Goal: Task Accomplishment & Management: Use online tool/utility

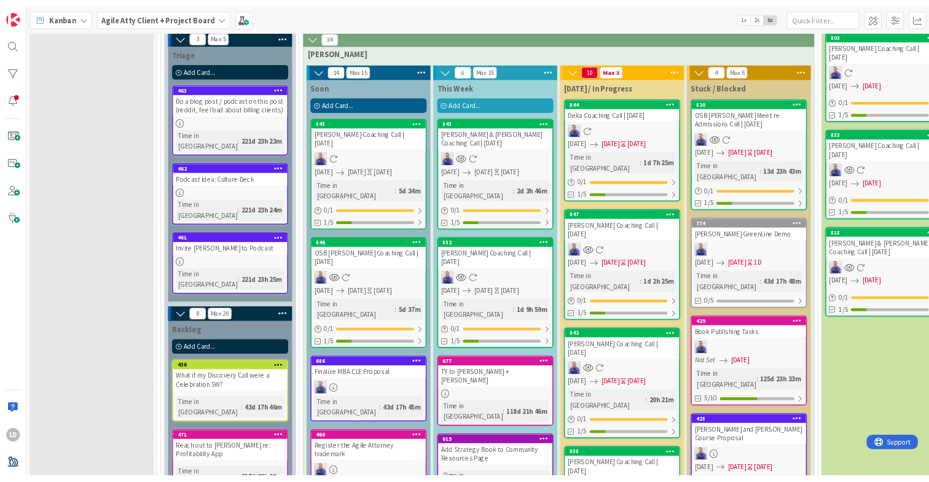
scroll to position [1397, 0]
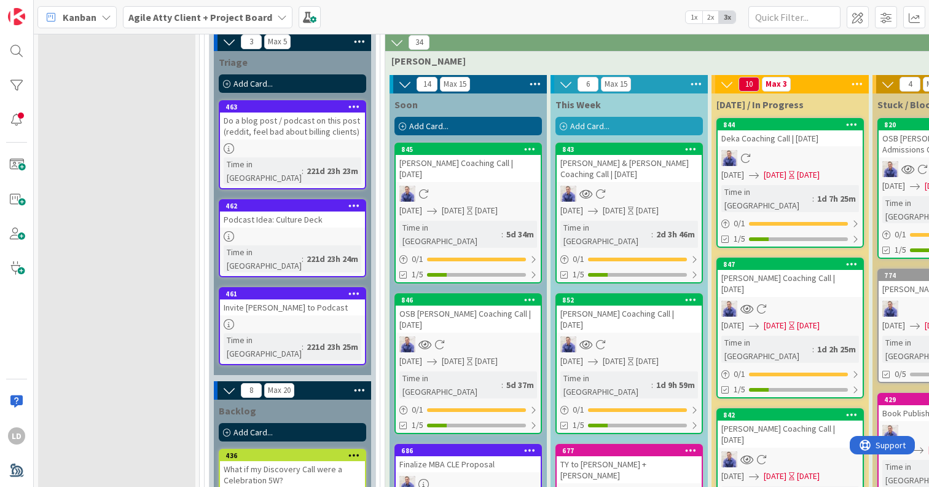
drag, startPoint x: 618, startPoint y: 353, endPoint x: 612, endPoint y: 4, distance: 349.7
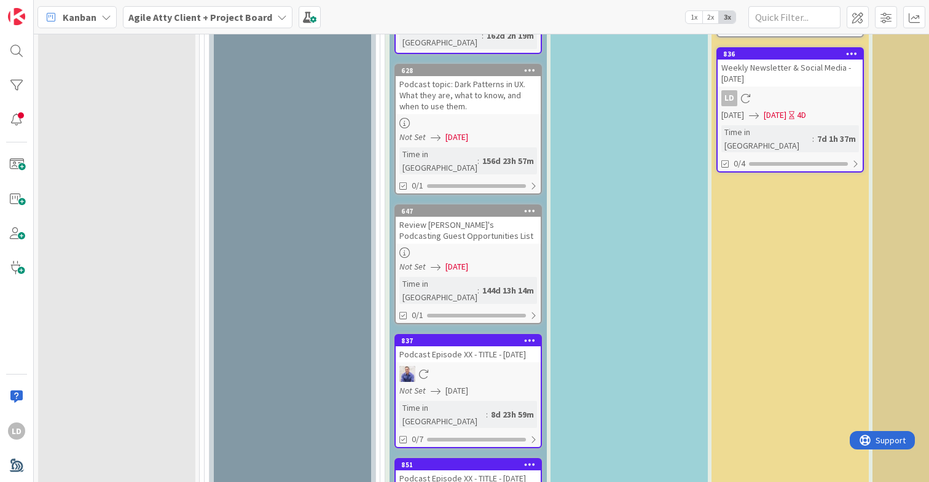
scroll to position [2960, 0]
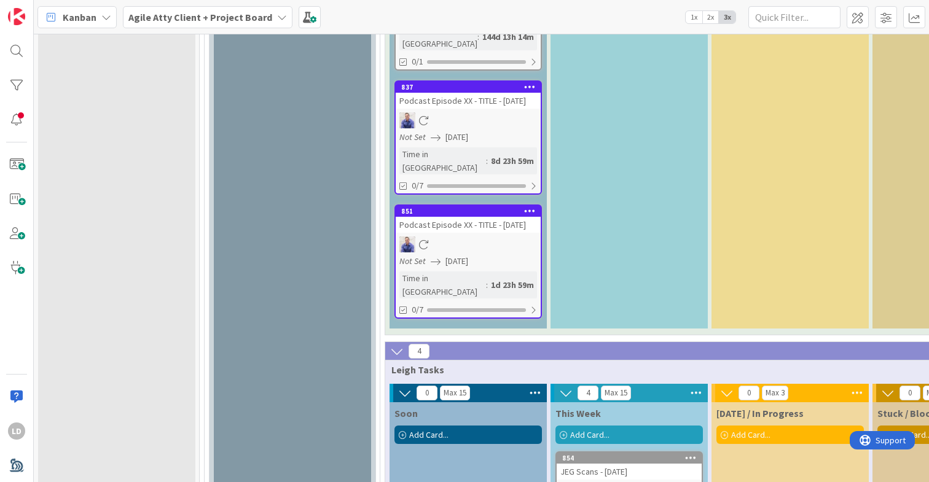
click at [691, 454] on icon at bounding box center [691, 458] width 12 height 9
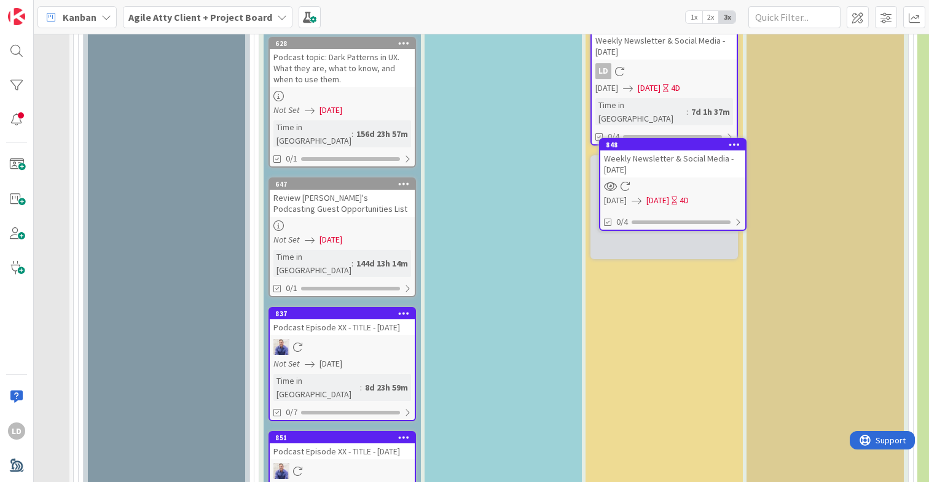
scroll to position [2665, 126]
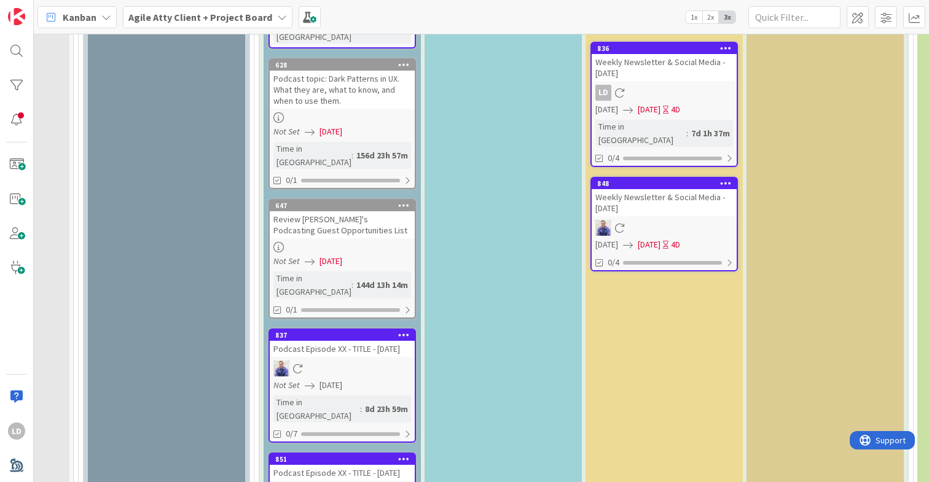
type textarea "x"
type textarea "L"
type textarea "x"
type textarea "K"
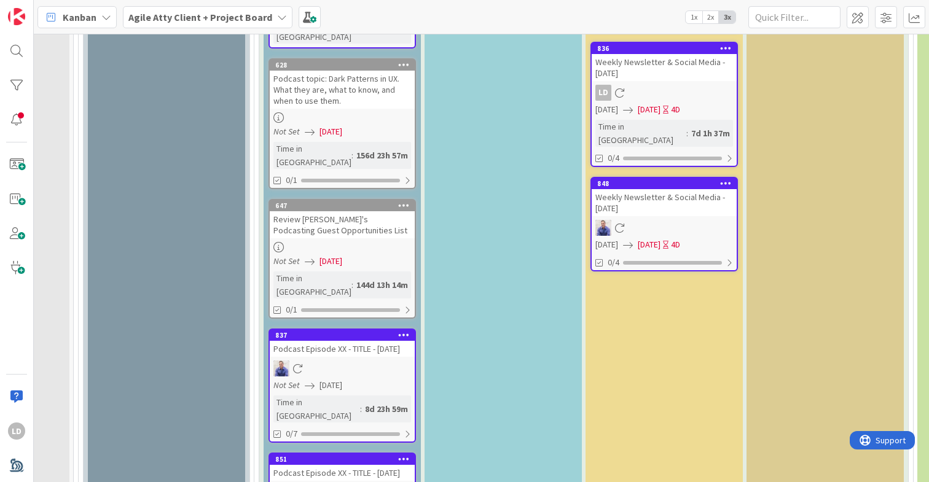
type textarea "x"
type textarea "Ko"
type textarea "x"
type textarea "Kob"
type textarea "x"
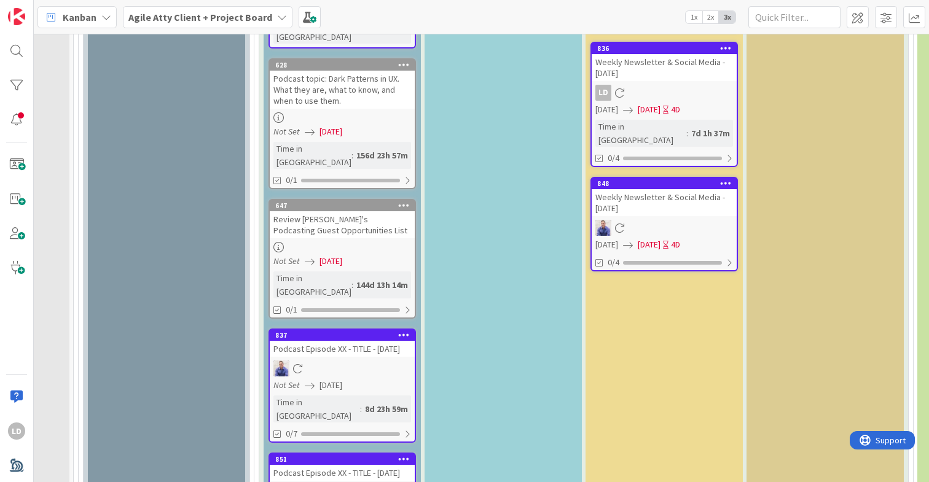
type textarea "Koby"
type textarea "x"
type textarea "Koby"
type textarea "x"
type textarea "Koby E"
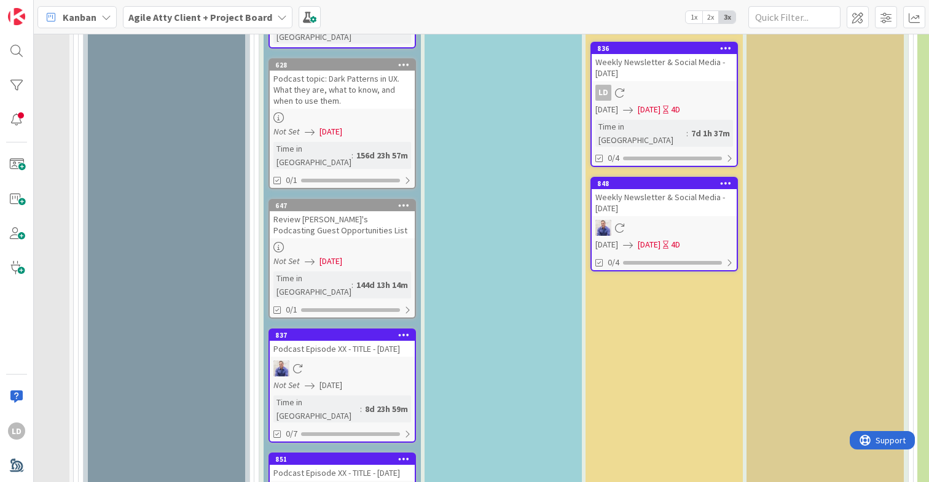
type textarea "x"
type textarea "Koby En"
type textarea "x"
type textarea "Koby Eng"
type textarea "x"
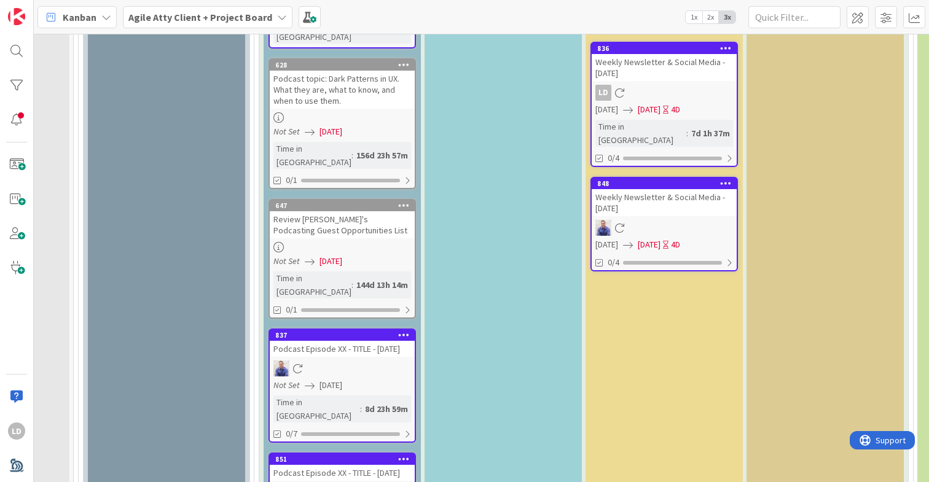
type textarea "[PERSON_NAME]"
type textarea "x"
type textarea "Koby Engag"
type textarea "x"
type textarea "Koby Engage"
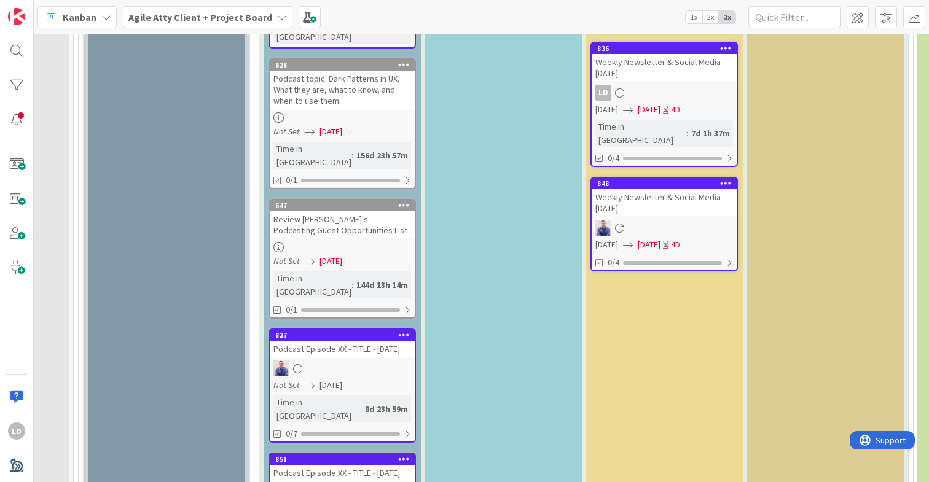
type textarea "x"
type textarea "Koby Engagem"
type textarea "x"
type textarea "Koby Engageme"
type textarea "x"
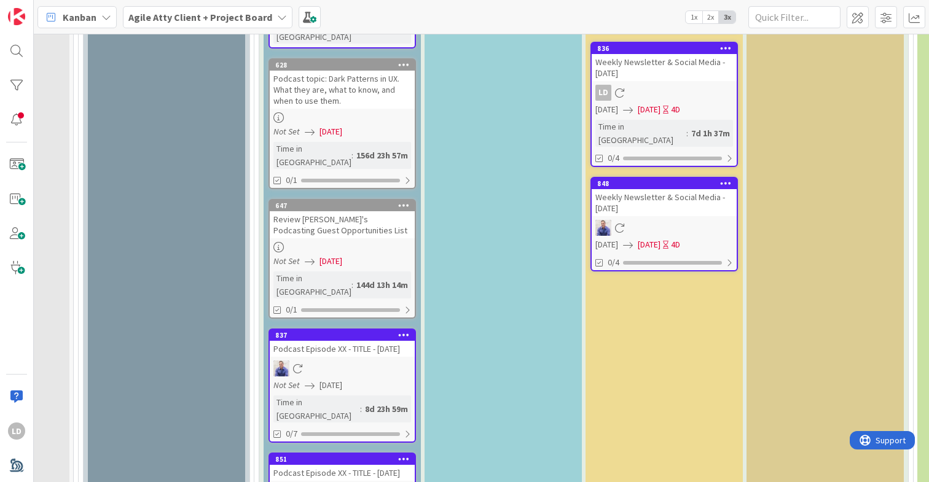
type textarea "Koby Engagemen"
type textarea "x"
type textarea "Koby Engagement"
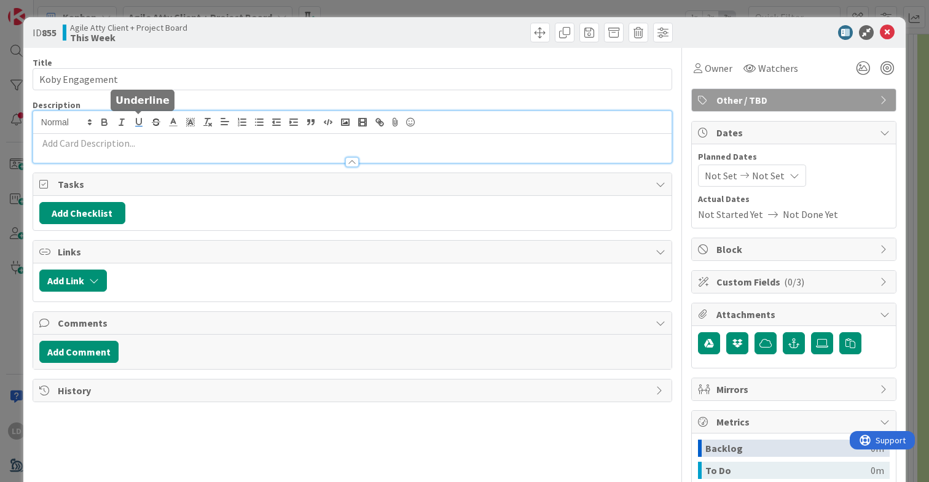
click at [135, 124] on div at bounding box center [352, 137] width 638 height 52
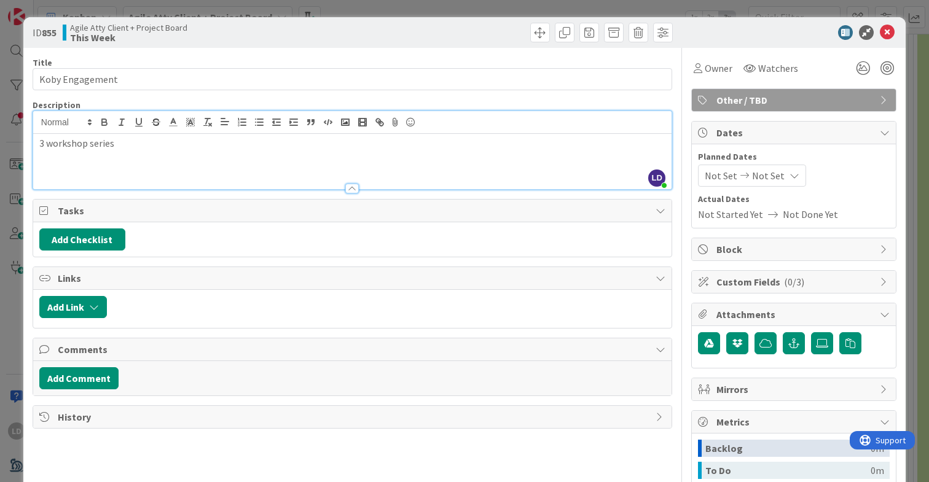
click at [679, 46] on div "ID 855 Agile Atty Client + Project Board This Week" at bounding box center [464, 32] width 882 height 31
click at [890, 32] on icon at bounding box center [887, 32] width 15 height 15
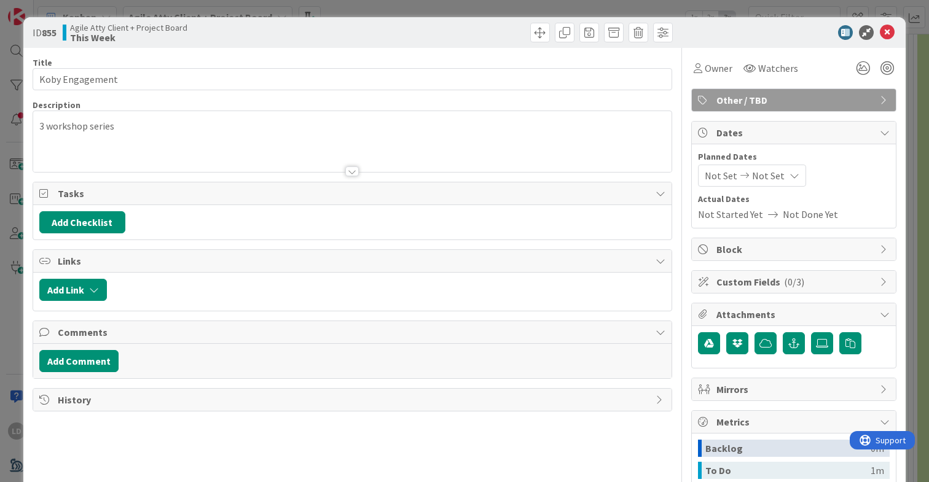
click at [168, 149] on div at bounding box center [352, 156] width 638 height 31
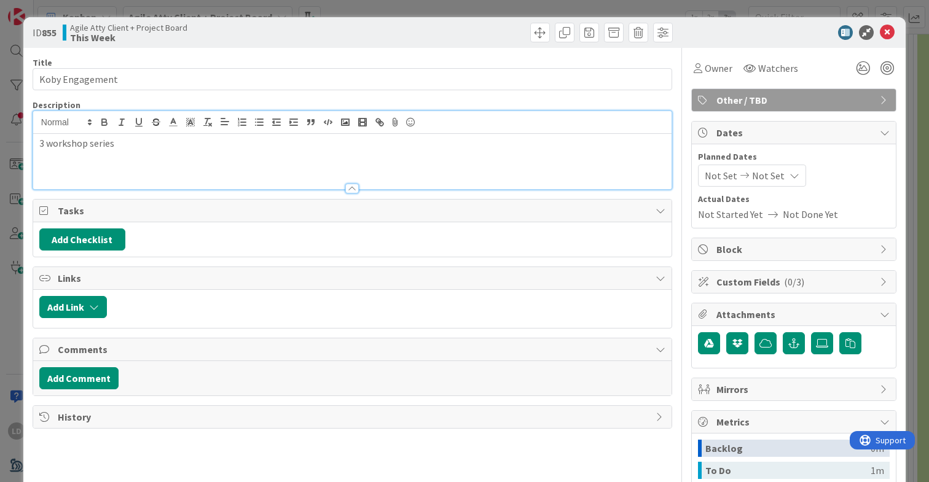
click at [153, 151] on div "3 workshop series" at bounding box center [352, 161] width 638 height 55
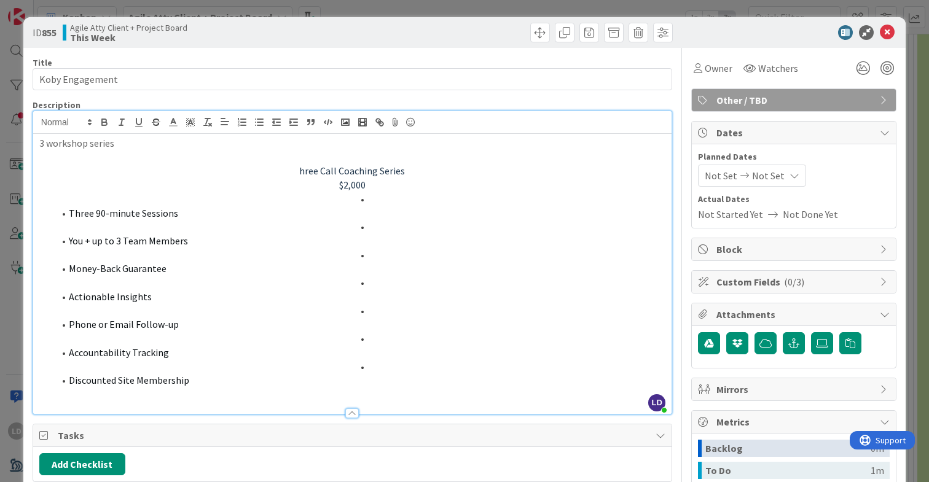
click at [300, 167] on p "hree Call Coaching Series" at bounding box center [352, 171] width 626 height 14
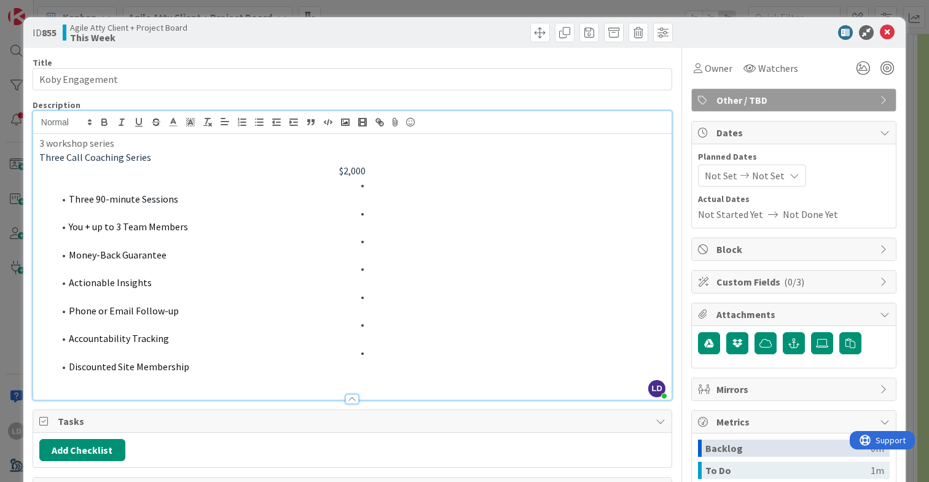
click at [336, 176] on p "$2,000" at bounding box center [352, 171] width 626 height 14
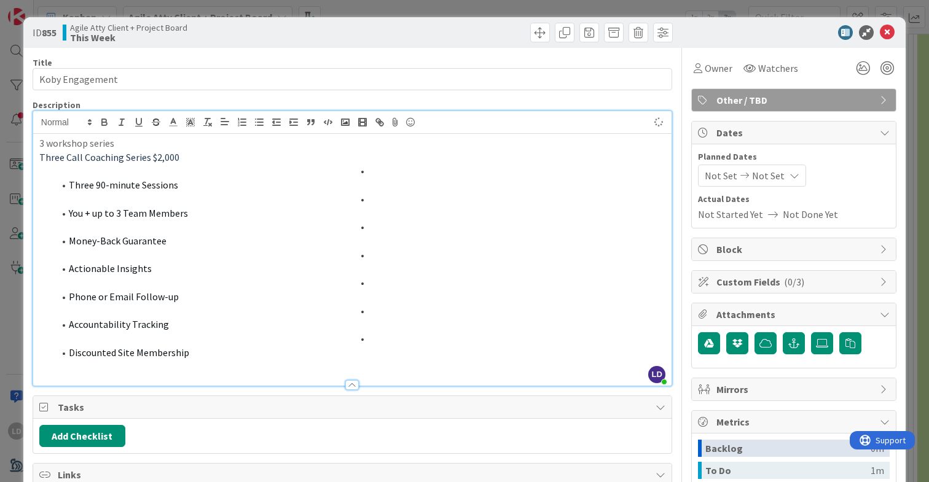
click at [398, 173] on li at bounding box center [359, 171] width 611 height 14
click at [204, 157] on p "Three Call Coaching Series $2,000" at bounding box center [352, 158] width 626 height 14
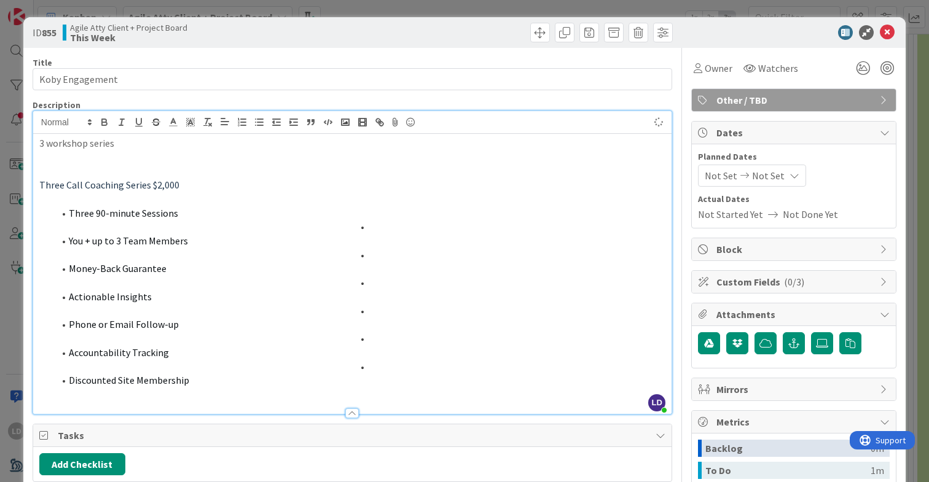
click at [670, 63] on div "Title 15 / 128" at bounding box center [353, 62] width 640 height 11
click at [890, 31] on icon at bounding box center [887, 32] width 15 height 15
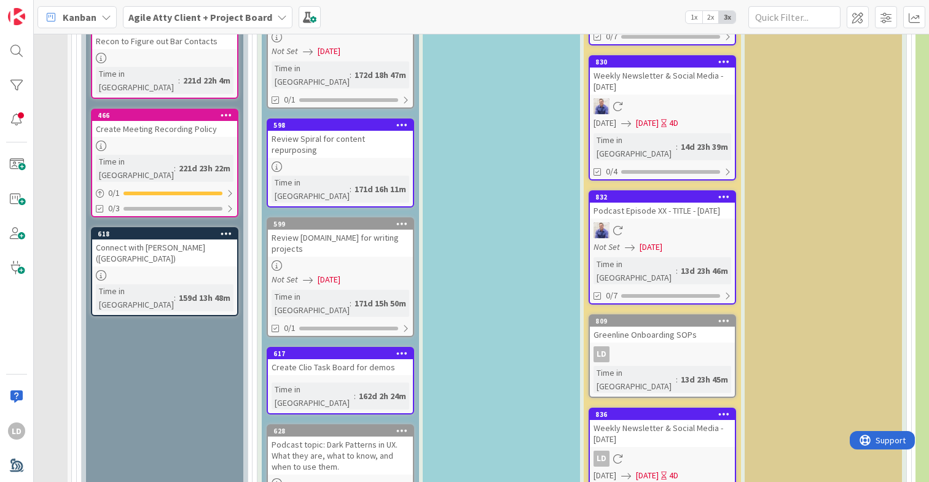
scroll to position [2797, 128]
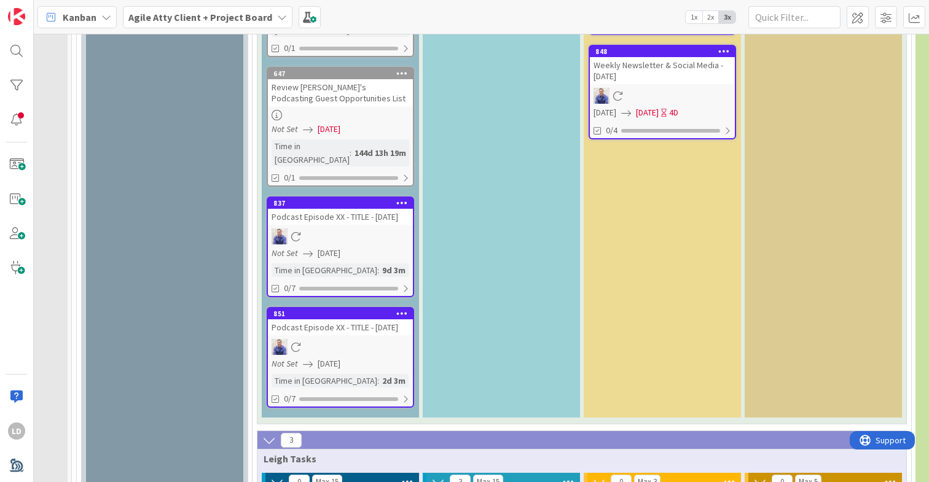
type textarea "x"
type textarea "H"
type textarea "x"
type textarea "He"
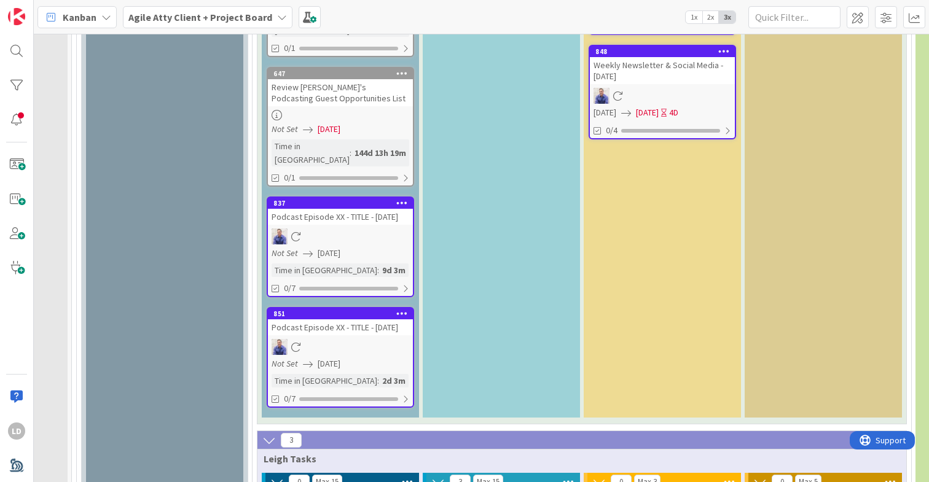
type textarea "x"
type textarea "Hei"
type textarea "x"
type textarea "[PERSON_NAME]"
type textarea "x"
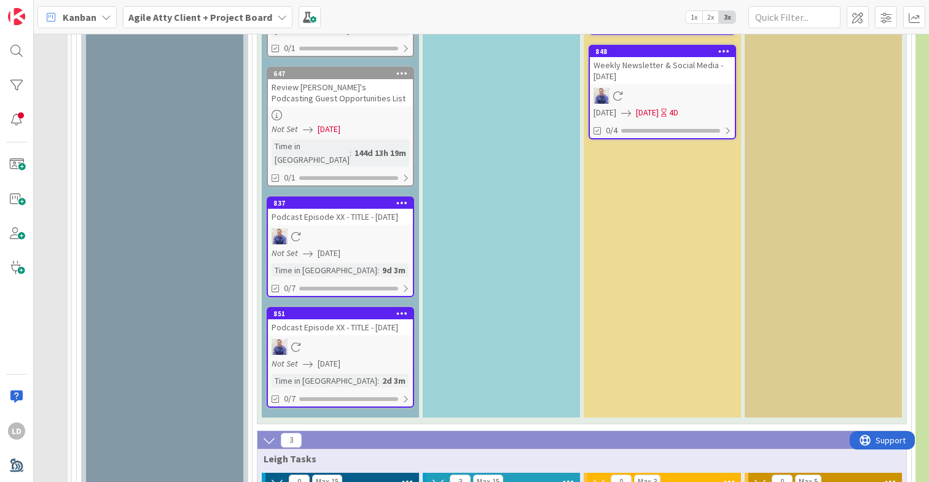
type textarea "[PERSON_NAME]"
type textarea "x"
type textarea "[PERSON_NAME]"
type textarea "x"
type textarea "[PERSON_NAME]"
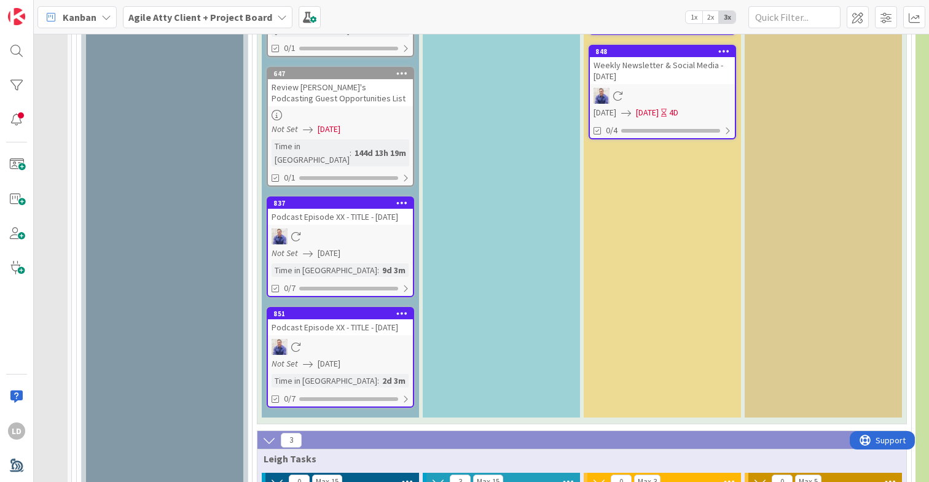
type textarea "x"
type textarea "[PERSON_NAME]"
type textarea "x"
type textarea "[PERSON_NAME]"
type textarea "x"
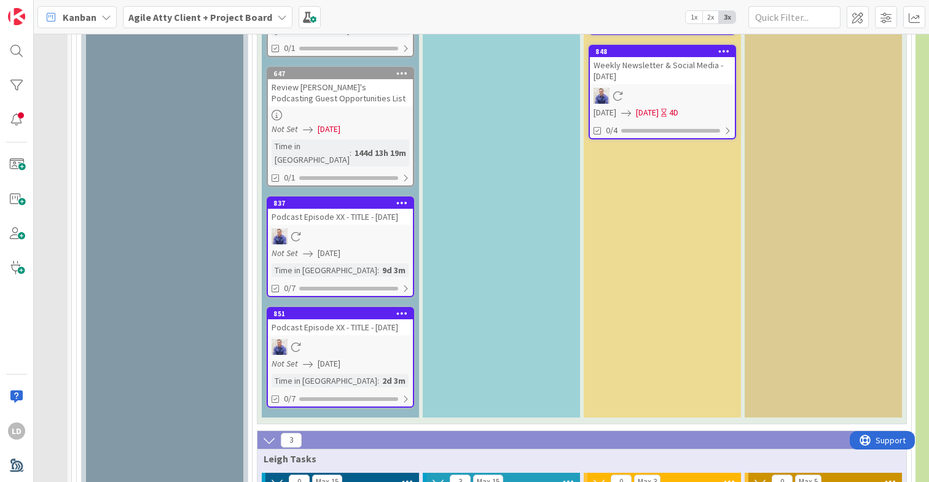
type textarea "[PERSON_NAME]"
type textarea "x"
type textarea "[PERSON_NAME]"
type textarea "x"
type textarea "[PERSON_NAME] Engagem"
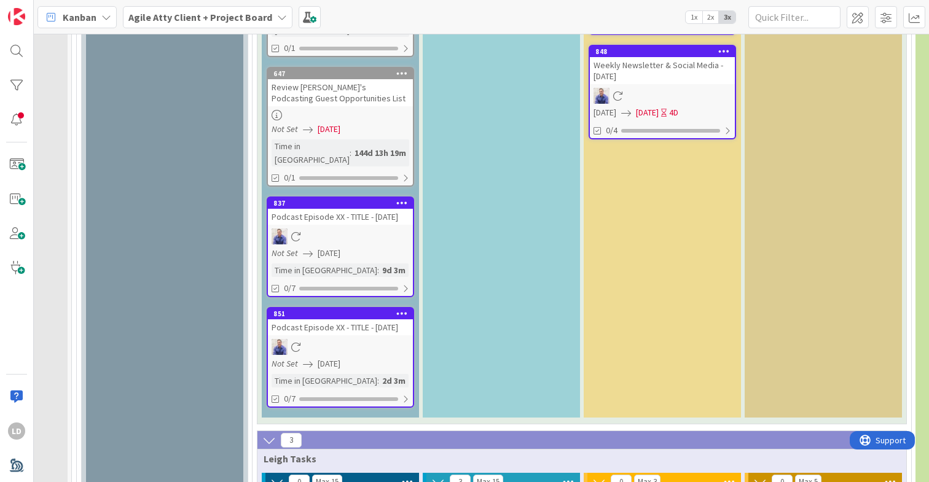
type textarea "x"
type textarea "[PERSON_NAME]"
type textarea "x"
type textarea "[PERSON_NAME]"
type textarea "x"
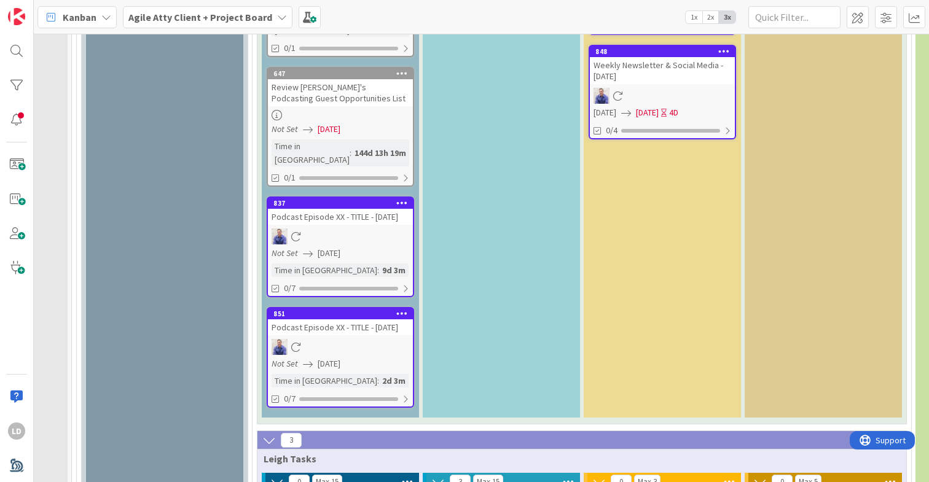
type textarea "[PERSON_NAME] Engagement"
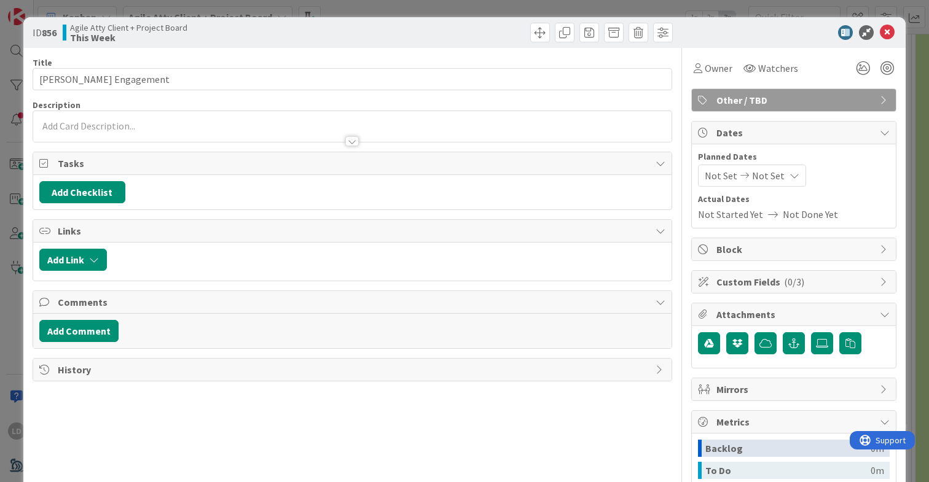
click at [197, 131] on div at bounding box center [352, 135] width 638 height 13
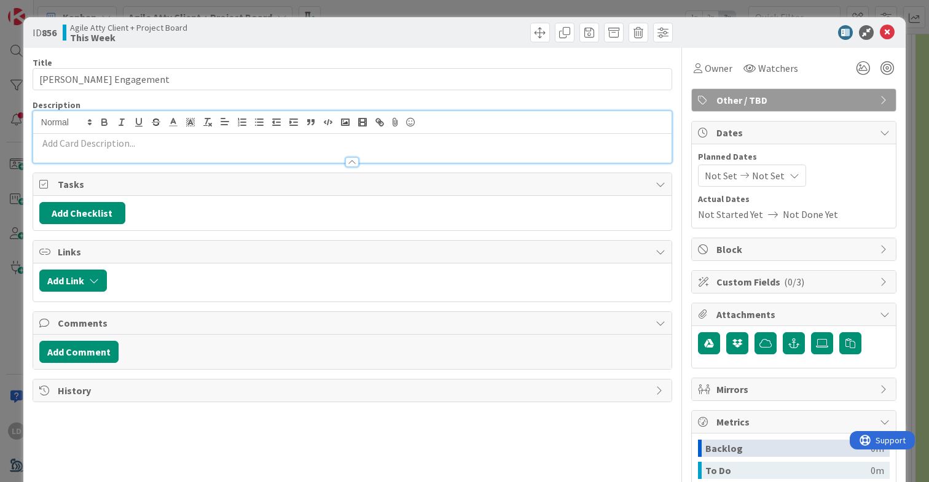
click at [189, 145] on p at bounding box center [352, 143] width 626 height 14
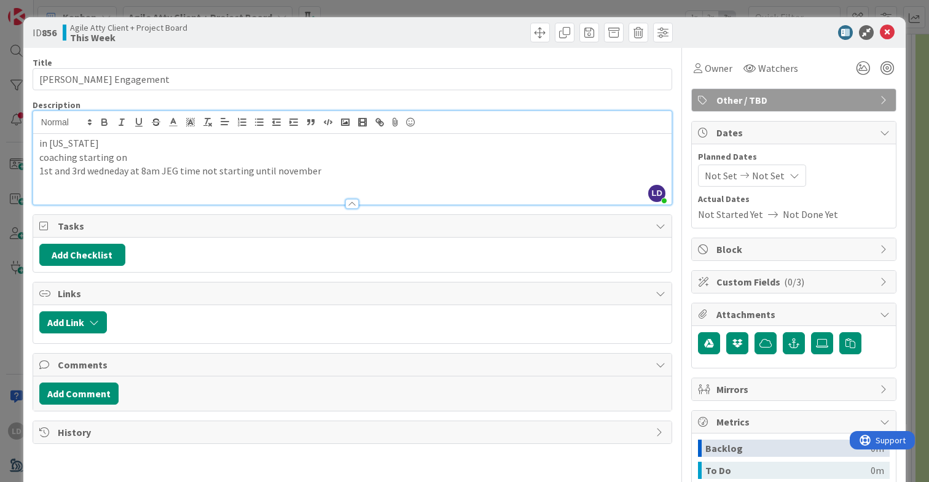
click at [111, 172] on p "1st and 3rd wedneday at 8am JEG time not starting until november" at bounding box center [352, 171] width 626 height 14
click at [353, 171] on p "1st and 3rd [DATE] at 8am JEG time not starting until november" at bounding box center [352, 171] width 626 height 14
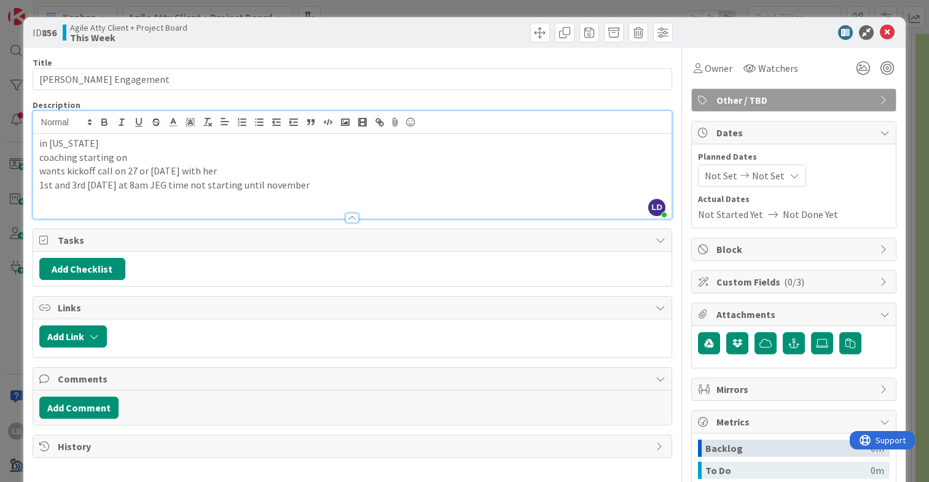
click at [359, 189] on p "1st and 3rd [DATE] at 8am JEG time not starting until november" at bounding box center [352, 185] width 626 height 14
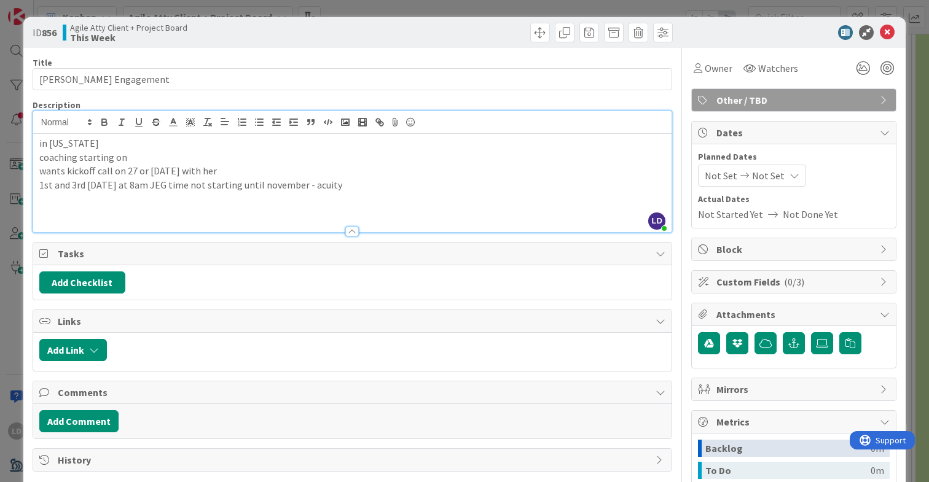
click at [676, 52] on div "Title 16 / 128 [PERSON_NAME] Engagement Description [PERSON_NAME] joined 3 m ag…" at bounding box center [465, 345] width 864 height 595
click at [69, 277] on button "Add Checklist" at bounding box center [82, 283] width 86 height 22
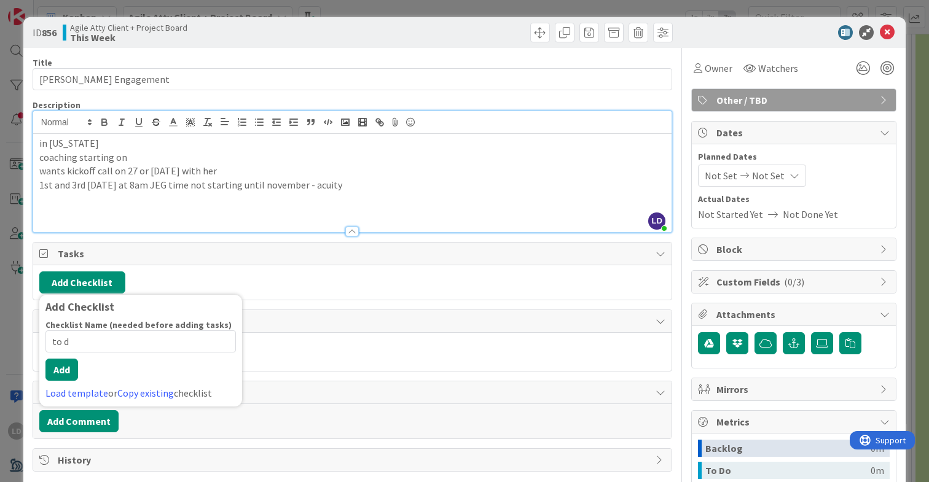
type input "to do"
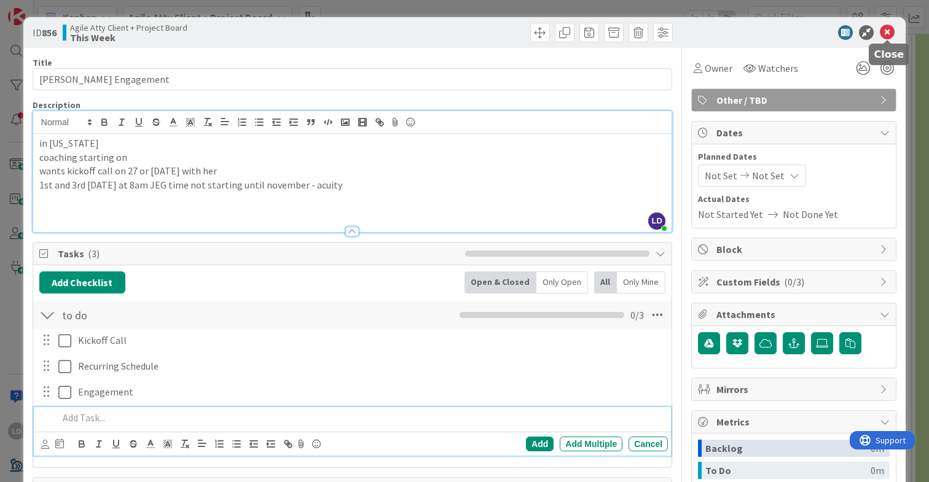
click at [886, 30] on icon at bounding box center [887, 32] width 15 height 15
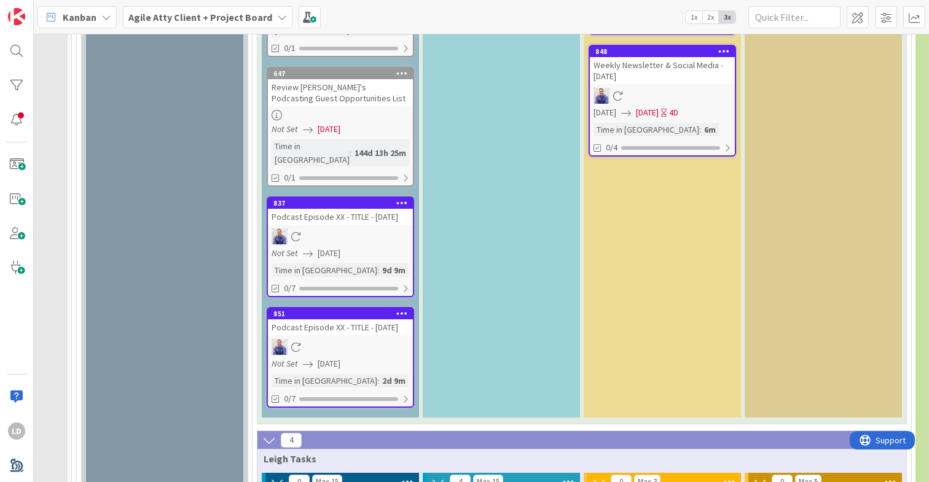
type textarea "x"
type textarea "P"
type textarea "x"
type textarea "Pr"
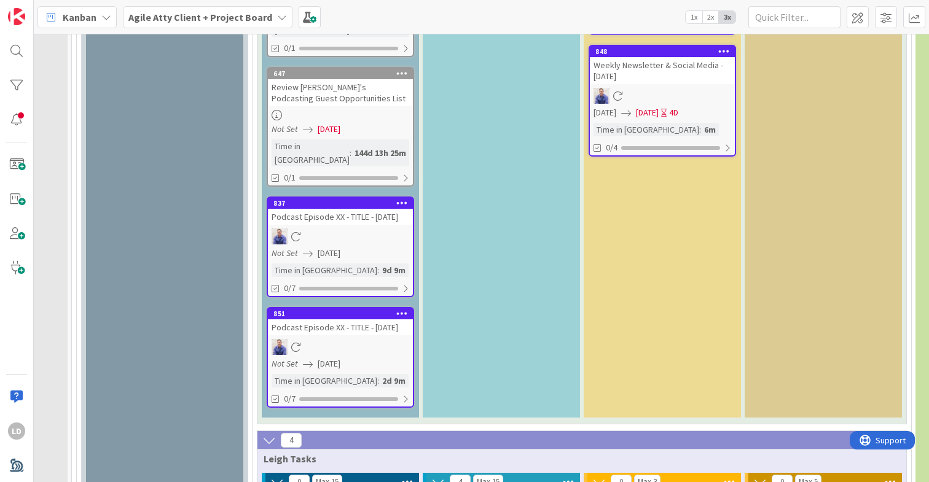
type textarea "x"
type textarea "Pro"
type textarea "x"
type textarea "Prop"
type textarea "x"
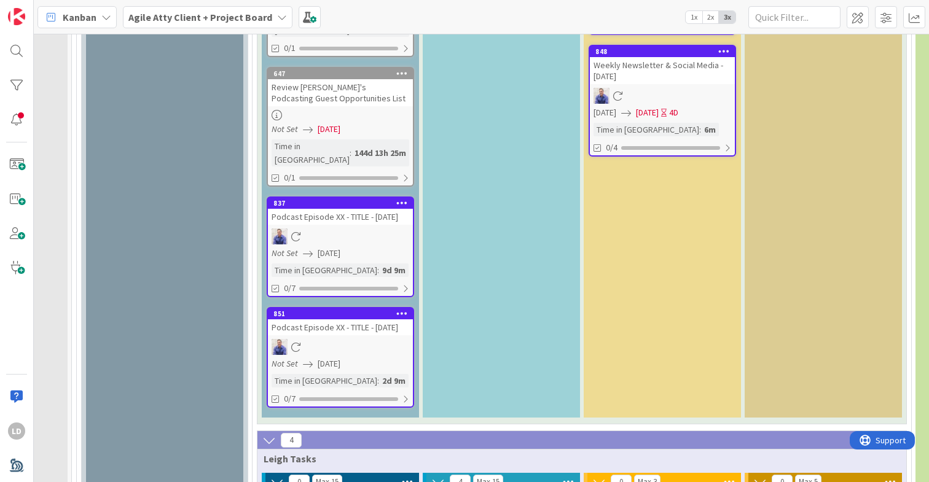
type textarea "Propo"
type textarea "x"
type textarea "Propos"
type textarea "x"
type textarea "Proposa"
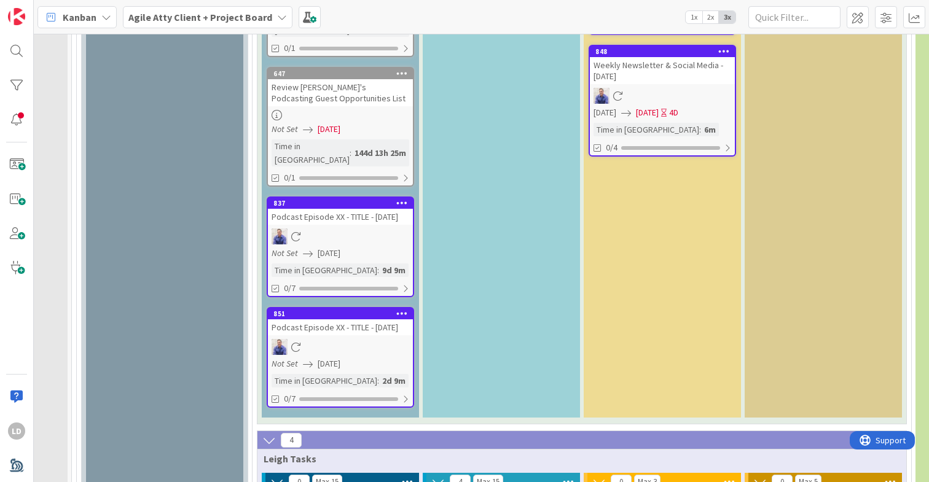
type textarea "x"
type textarea "Proposal"
type textarea "x"
type textarea "Proposal i"
type textarea "x"
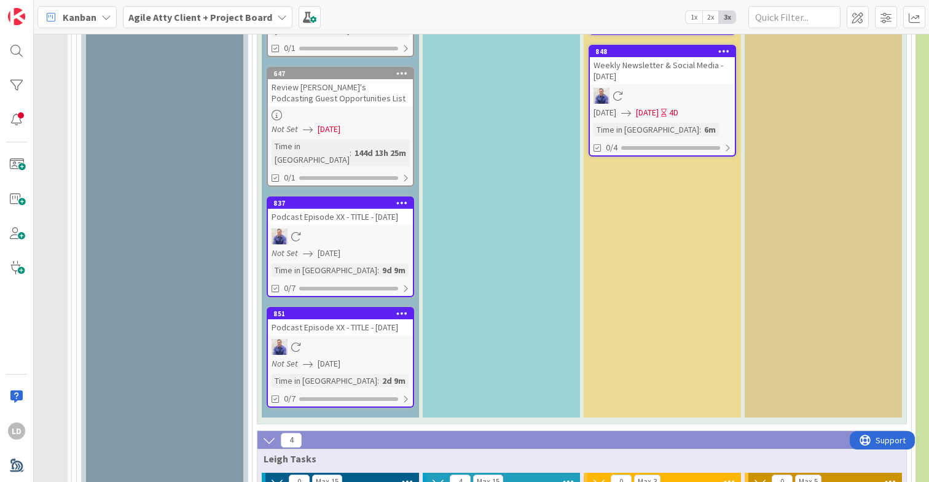
type textarea "Proposal in"
type textarea "x"
type textarea "Proposal ind"
type textarea "x"
type textarea "Proposal indi"
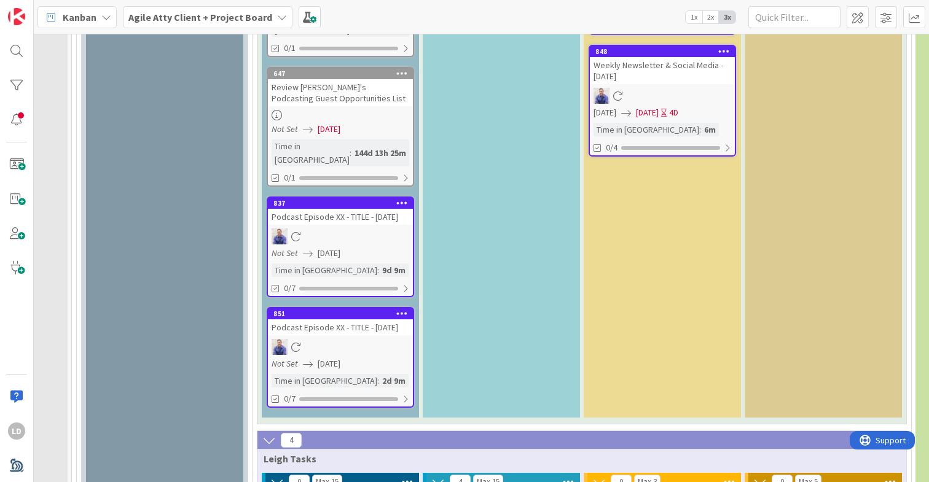
type textarea "x"
type textarea "Proposal india"
type textarea "x"
type textarea "Proposal indian"
type textarea "x"
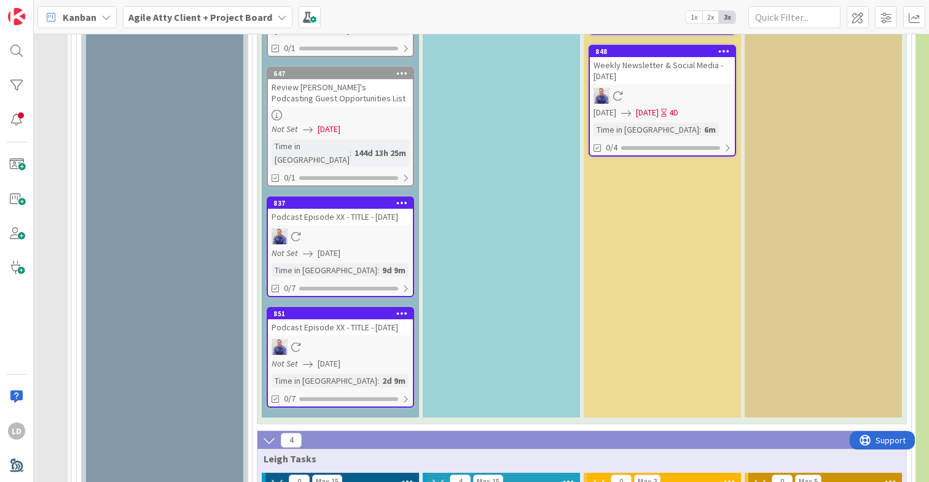
type textarea "Proposal [US_STATE]"
type textarea "x"
type textarea "Proposal [US_STATE]"
type textarea "x"
type textarea "Proposal [US_STATE] l"
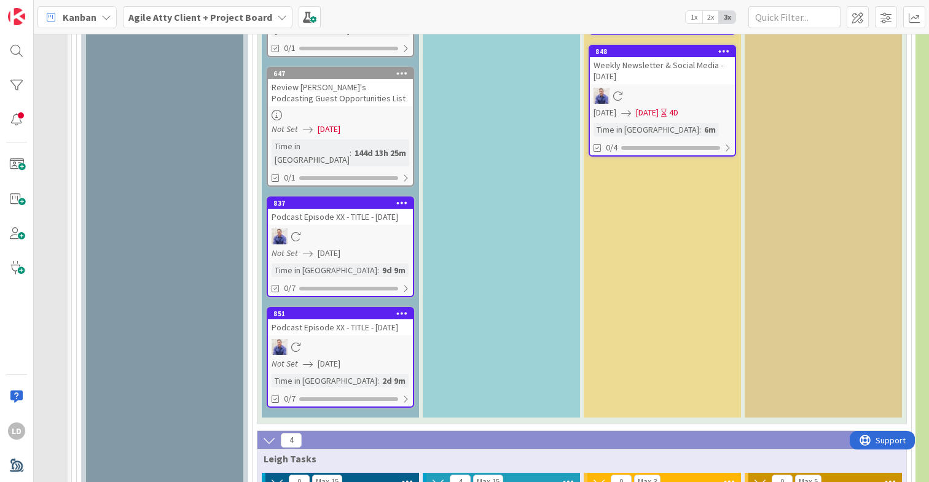
type textarea "x"
type textarea "Proposal [US_STATE] le"
type textarea "x"
type textarea "Proposal [US_STATE] leg"
type textarea "x"
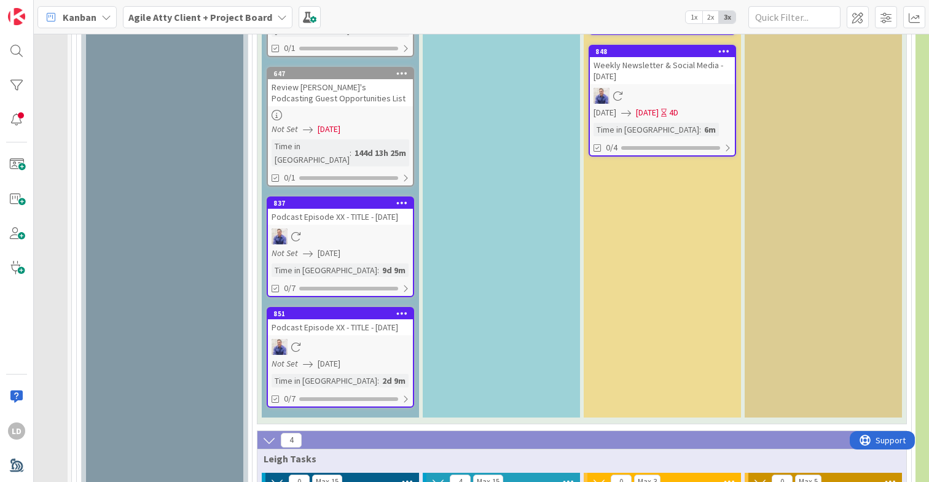
type textarea "Proposal [US_STATE] lega"
type textarea "x"
type textarea "Proposal [US_STATE] legal"
type textarea "x"
type textarea "Proposal [US_STATE] legal se"
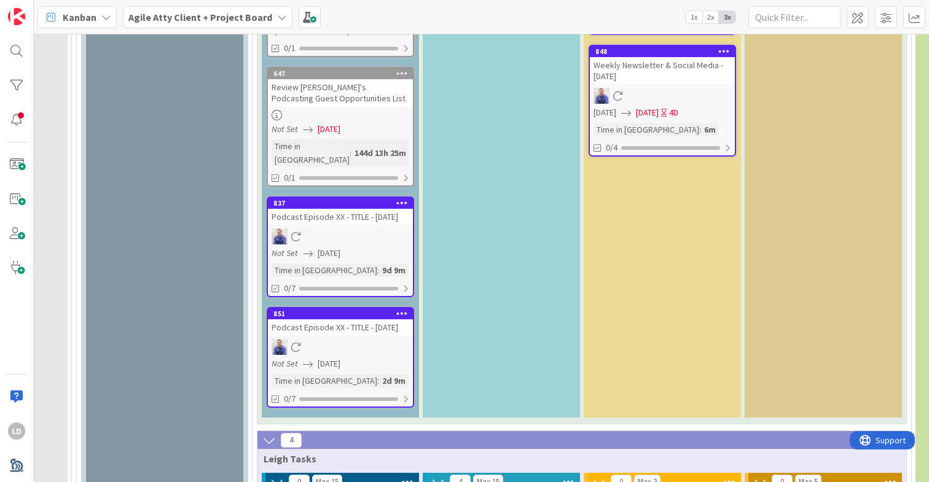
type textarea "x"
type textarea "Proposal [US_STATE] legal ser"
type textarea "x"
type textarea "Proposal [US_STATE] legal serv"
type textarea "x"
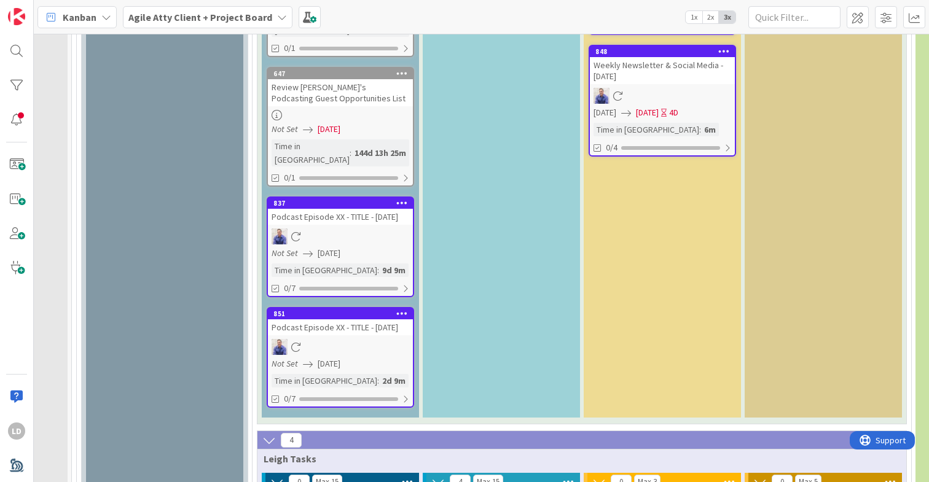
type textarea "Proposal [US_STATE] legal servic"
type textarea "x"
type textarea "Proposal [US_STATE] legal service"
type textarea "x"
type textarea "Proposal [US_STATE] legal services"
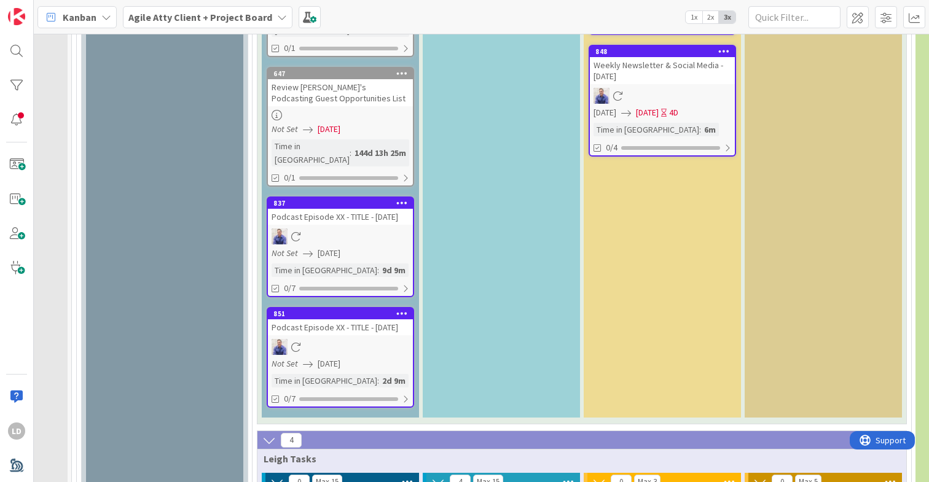
type textarea "x"
type textarea "Proposal ndiana legal services"
type textarea "x"
type textarea "Proposal [US_STATE] legal services"
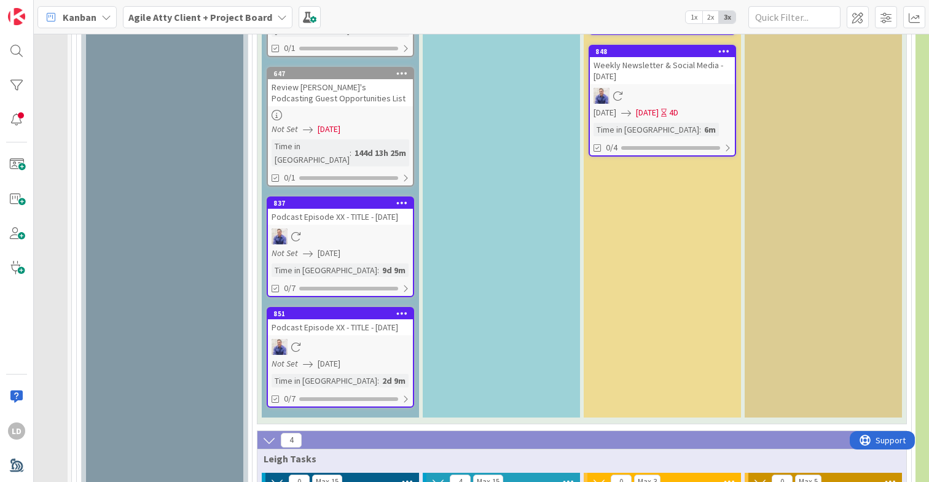
type textarea "x"
type textarea "Proposal [US_STATE] egal services"
type textarea "x"
type textarea "Proposal [US_STATE] Legal services"
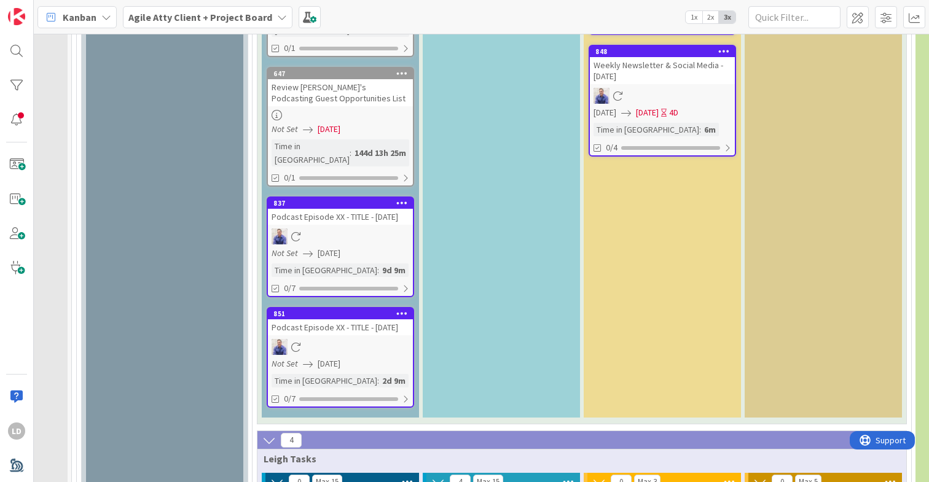
type textarea "x"
type textarea "Proposal [US_STATE] Legal ervices"
type textarea "x"
type textarea "Proposal [US_STATE] Legal Services"
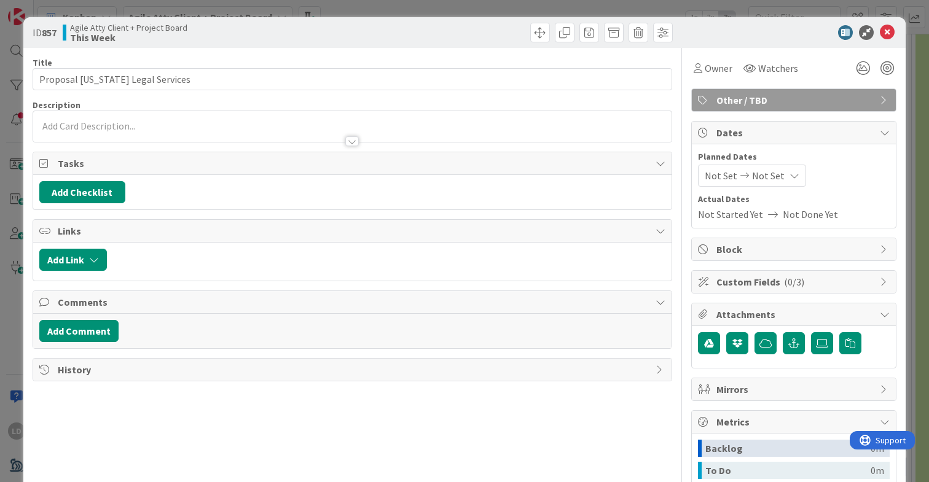
click at [171, 122] on p at bounding box center [352, 126] width 626 height 14
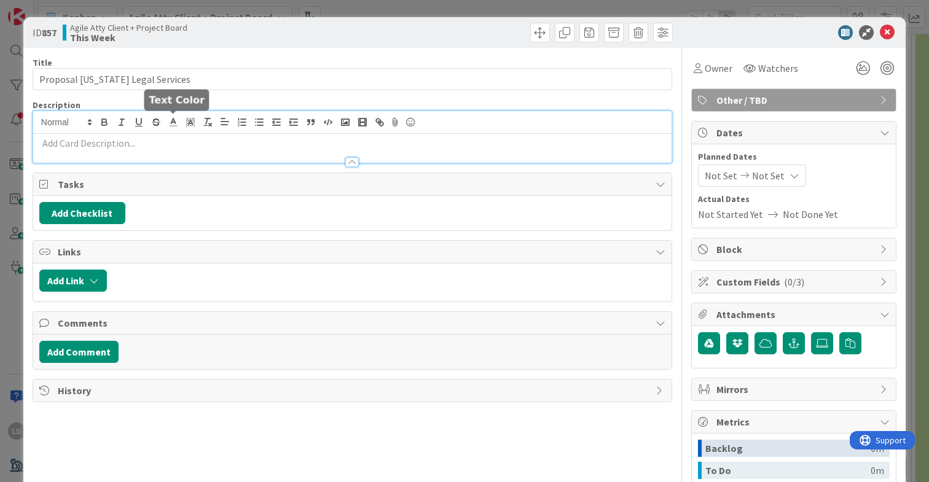
click at [138, 151] on div at bounding box center [352, 156] width 638 height 13
click at [131, 124] on div "[PERSON_NAME] just joined" at bounding box center [352, 137] width 638 height 52
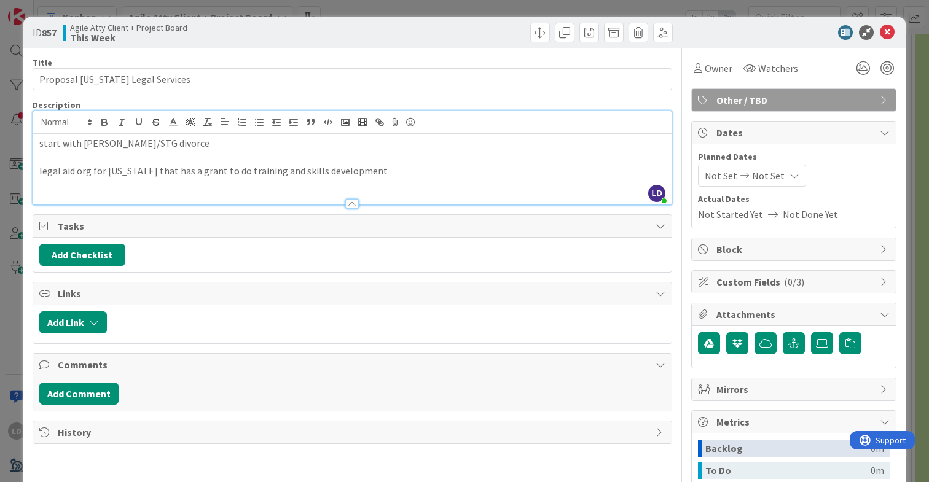
click at [645, 66] on div "Title 31 / 128" at bounding box center [353, 62] width 640 height 11
click at [892, 25] on icon at bounding box center [887, 32] width 15 height 15
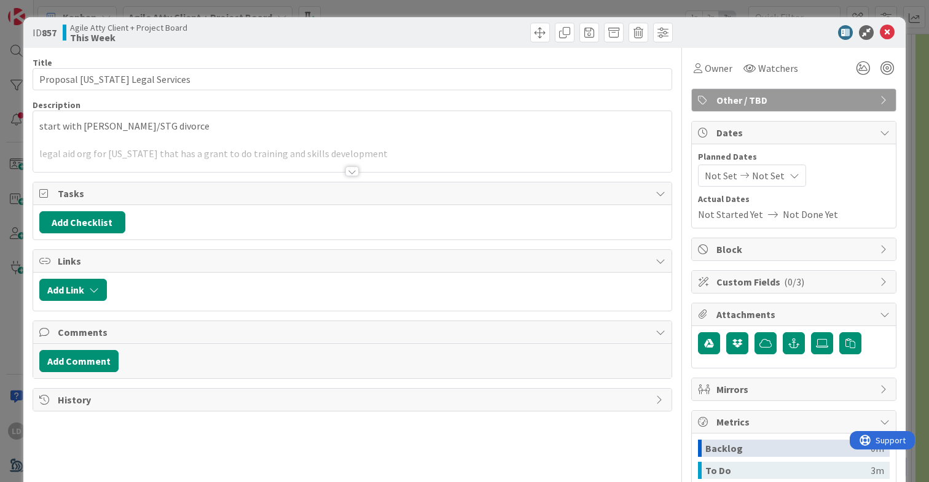
click at [353, 164] on div at bounding box center [352, 156] width 638 height 31
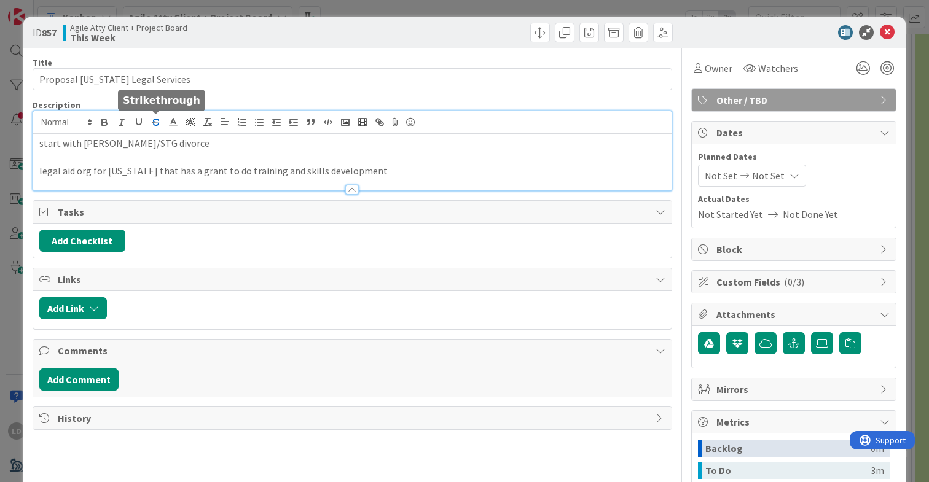
click at [157, 125] on icon "button" at bounding box center [156, 124] width 6 height 3
drag, startPoint x: 183, startPoint y: 145, endPoint x: 78, endPoint y: 144, distance: 104.5
click at [78, 144] on p "﻿ start with [PERSON_NAME]/STG divorce" at bounding box center [352, 143] width 626 height 14
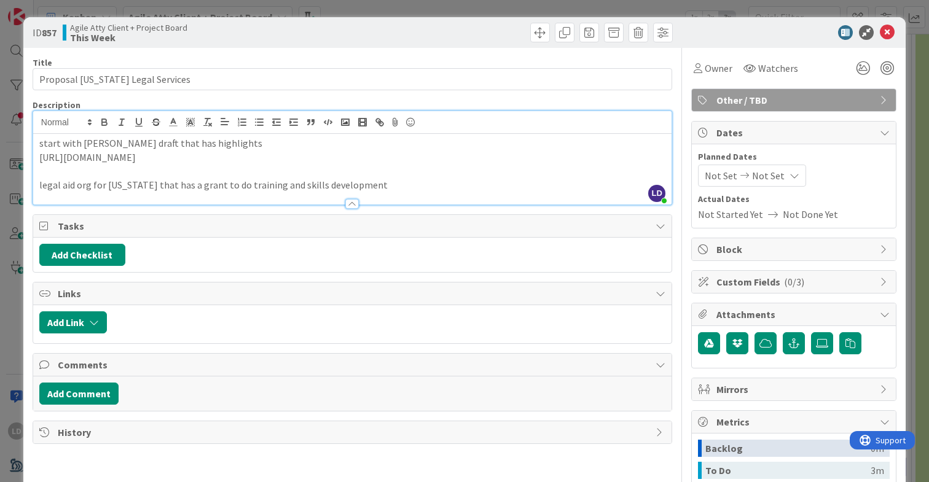
click at [395, 45] on div "ID 857 Agile Atty Client + Project Board This Week" at bounding box center [464, 32] width 882 height 31
click at [892, 31] on icon at bounding box center [887, 32] width 15 height 15
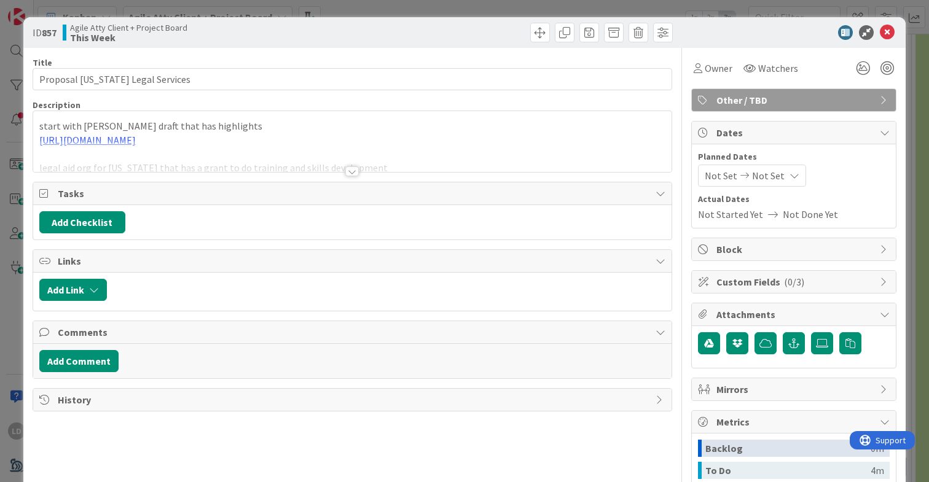
click at [262, 159] on div at bounding box center [352, 156] width 638 height 31
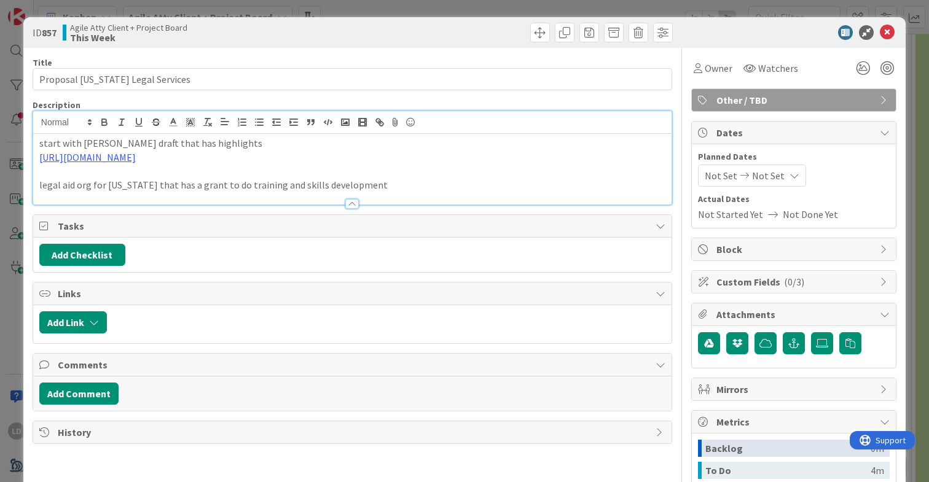
click at [378, 189] on p "legal aid org for [US_STATE] that has a grant to do training and skills develop…" at bounding box center [352, 185] width 626 height 14
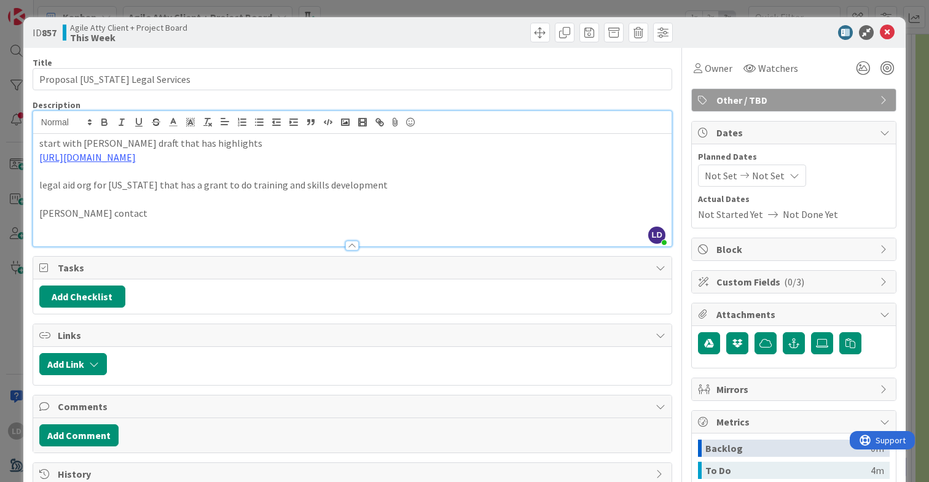
click at [743, 40] on div "ID 857 Agile Atty Client + Project Board This Week" at bounding box center [464, 32] width 882 height 31
click at [881, 33] on icon at bounding box center [887, 32] width 15 height 15
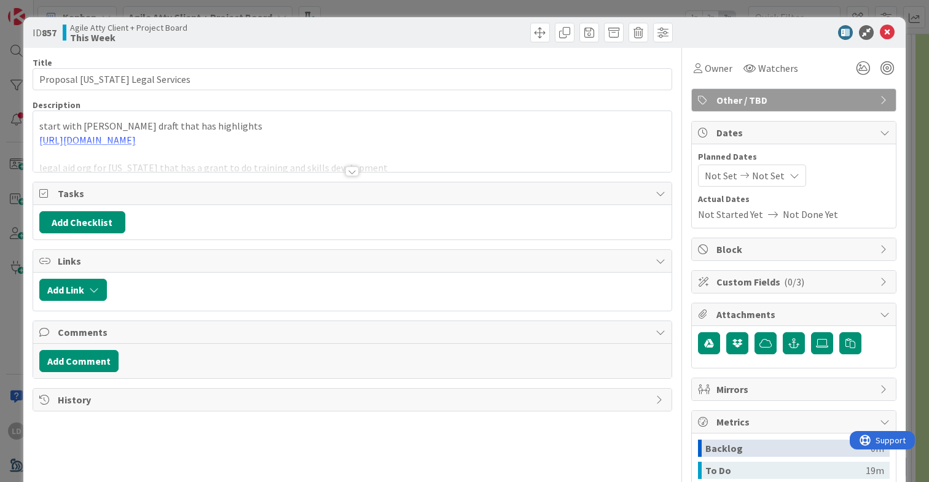
click at [136, 170] on div at bounding box center [352, 156] width 638 height 31
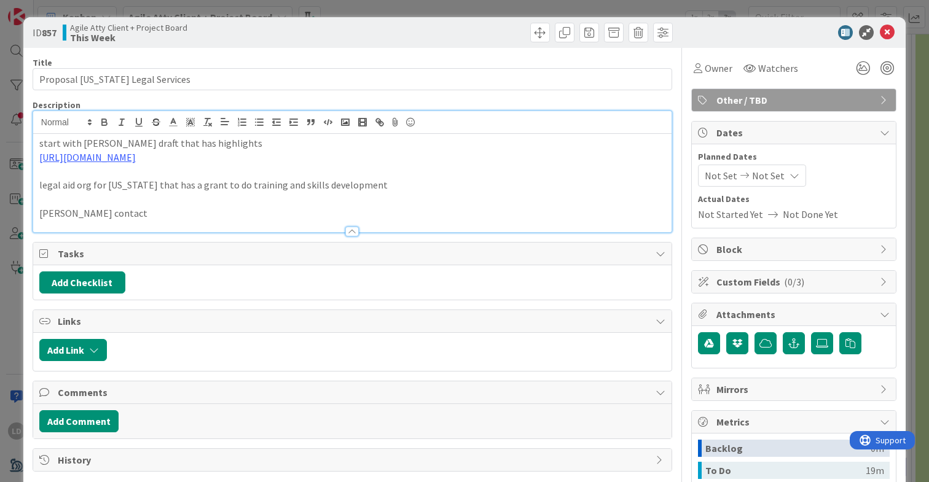
click at [53, 213] on p "[PERSON_NAME] contact" at bounding box center [352, 213] width 626 height 14
click at [74, 212] on p "[PERSON_NAME] contact" at bounding box center [352, 213] width 626 height 14
click at [168, 205] on p at bounding box center [352, 199] width 626 height 14
click at [889, 30] on icon at bounding box center [887, 32] width 15 height 15
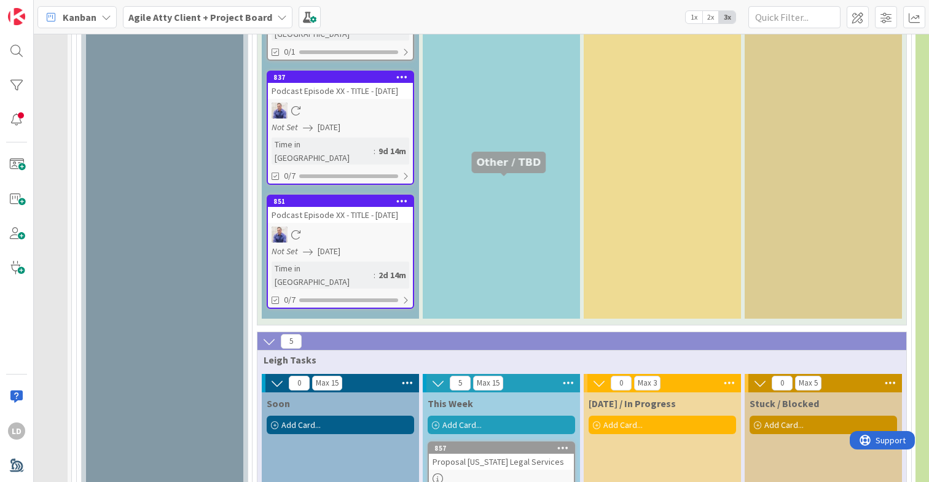
scroll to position [2961, 128]
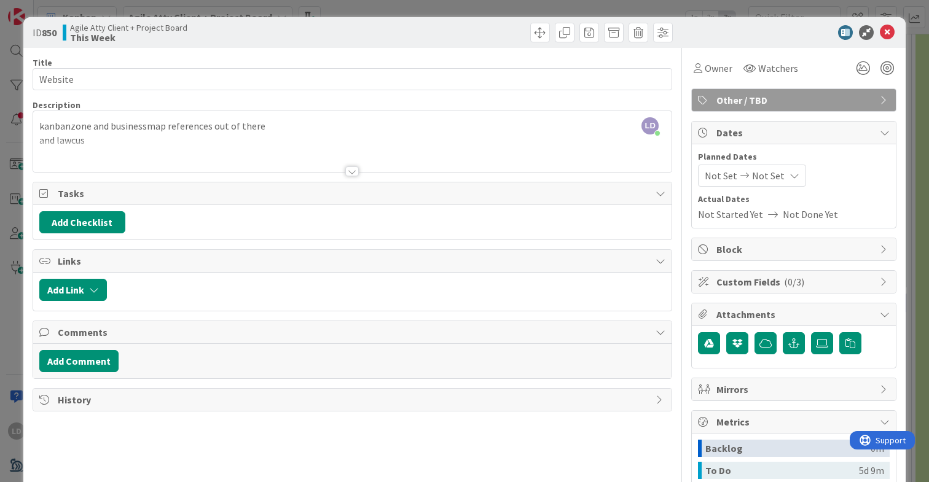
click at [127, 141] on div at bounding box center [352, 156] width 638 height 31
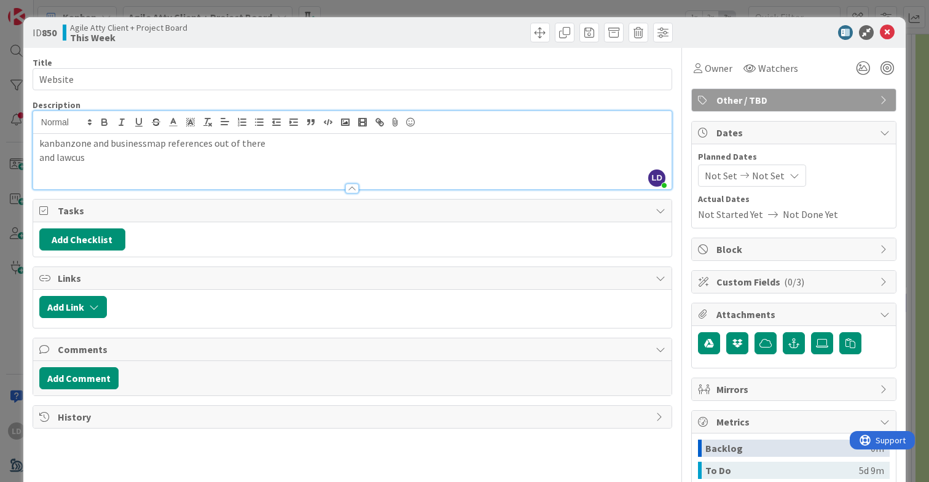
click at [112, 167] on div "kanbanzone and businessmap references out of there and lawcus" at bounding box center [352, 161] width 638 height 55
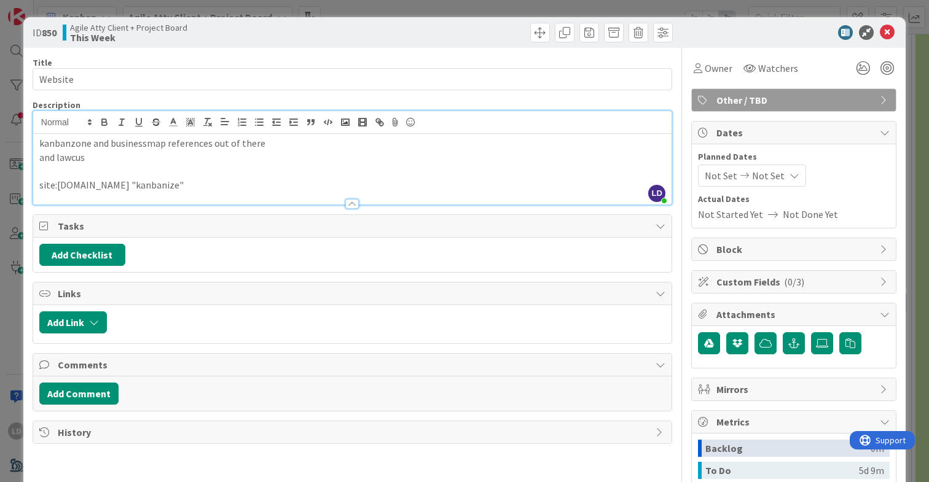
click at [474, 98] on div "Title 8 / 128 Website Description [PERSON_NAME] joined 6 m ago kanbanzone and b…" at bounding box center [353, 345] width 640 height 595
click at [886, 31] on icon at bounding box center [887, 32] width 15 height 15
